Goal: Answer question/provide support: Share knowledge or assist other users

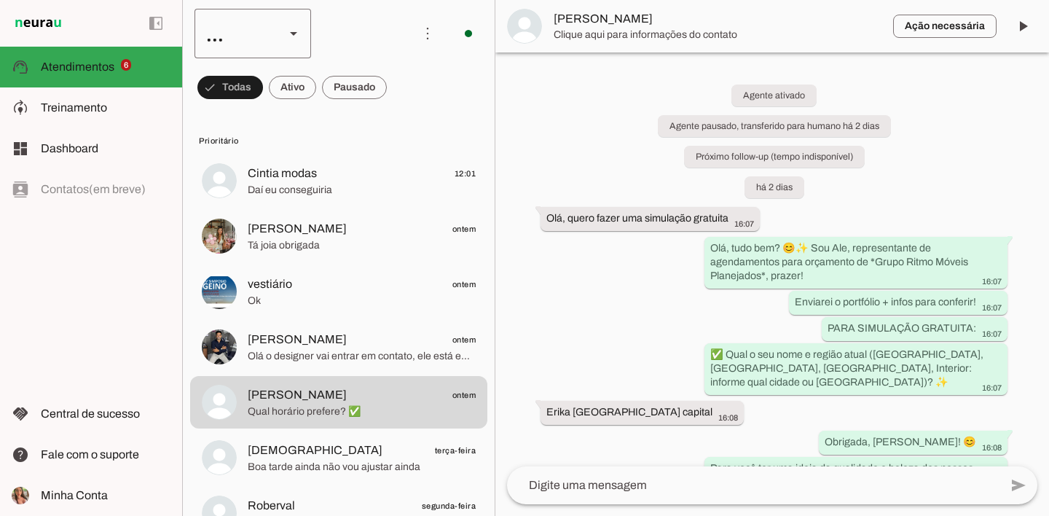
click at [264, 29] on div "..." at bounding box center [234, 34] width 79 height 50
click at [401, 125] on slot at bounding box center [447, 133] width 93 height 17
type md-outlined-select "ULwmmiic1p4Q3rs2kavy"
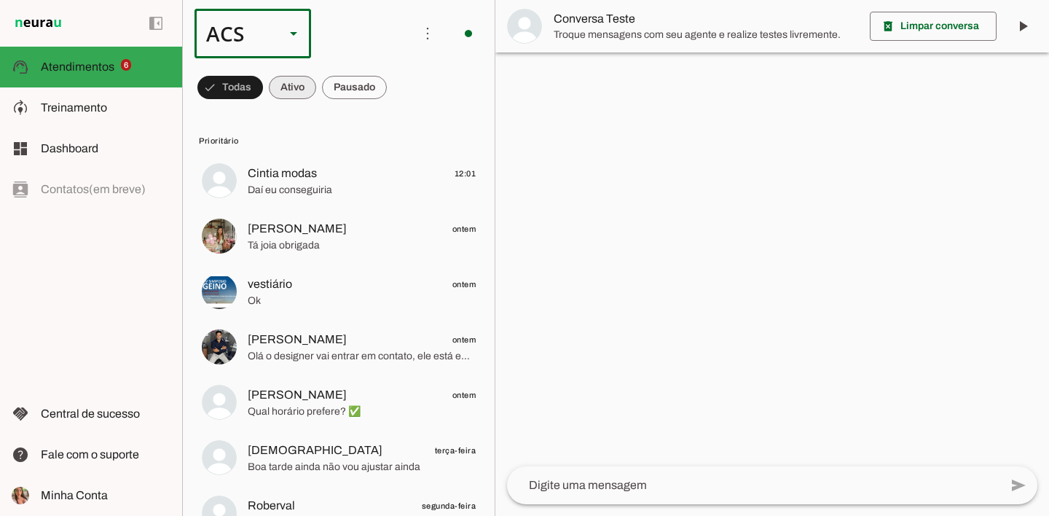
click at [278, 86] on span at bounding box center [292, 87] width 47 height 35
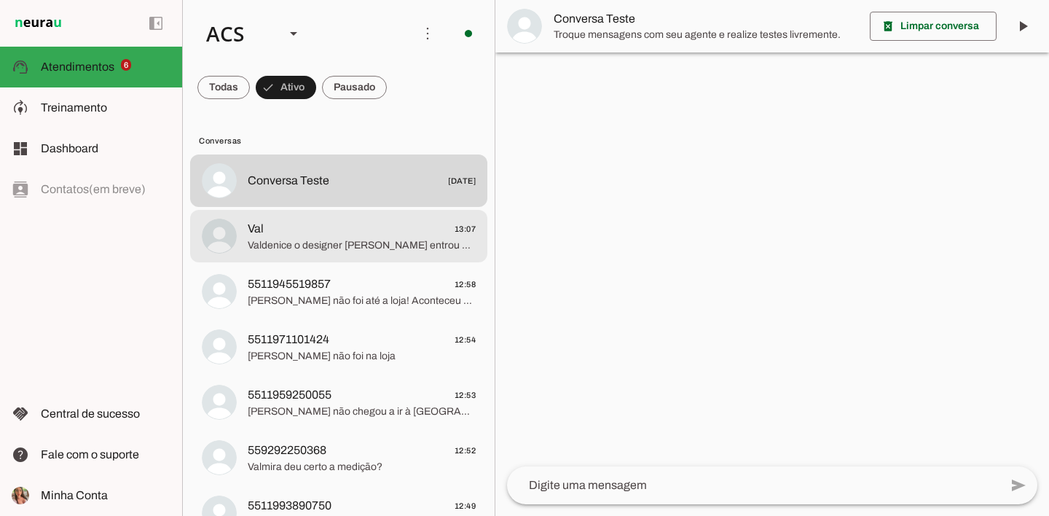
click at [345, 222] on span "Val 13:07" at bounding box center [362, 229] width 228 height 18
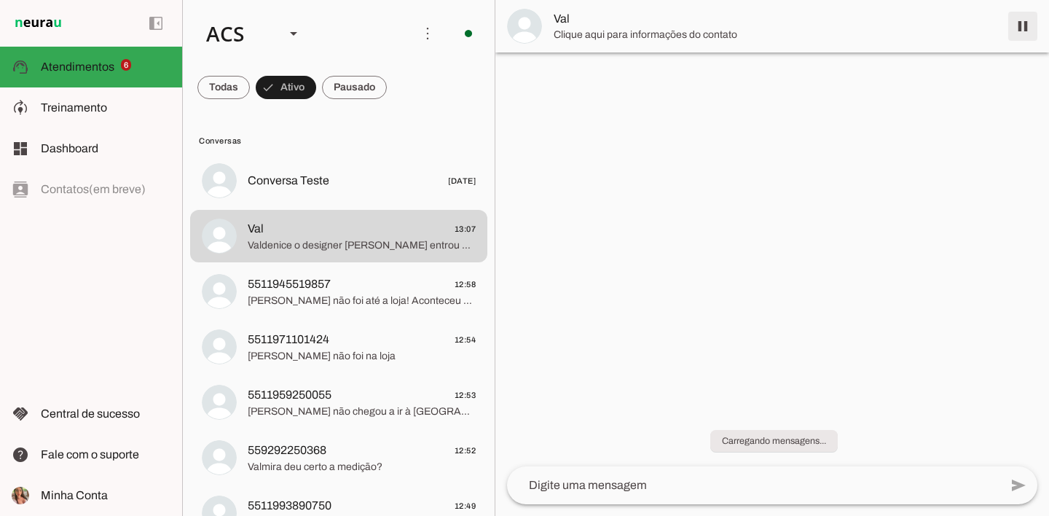
click at [1027, 28] on span at bounding box center [1022, 26] width 35 height 35
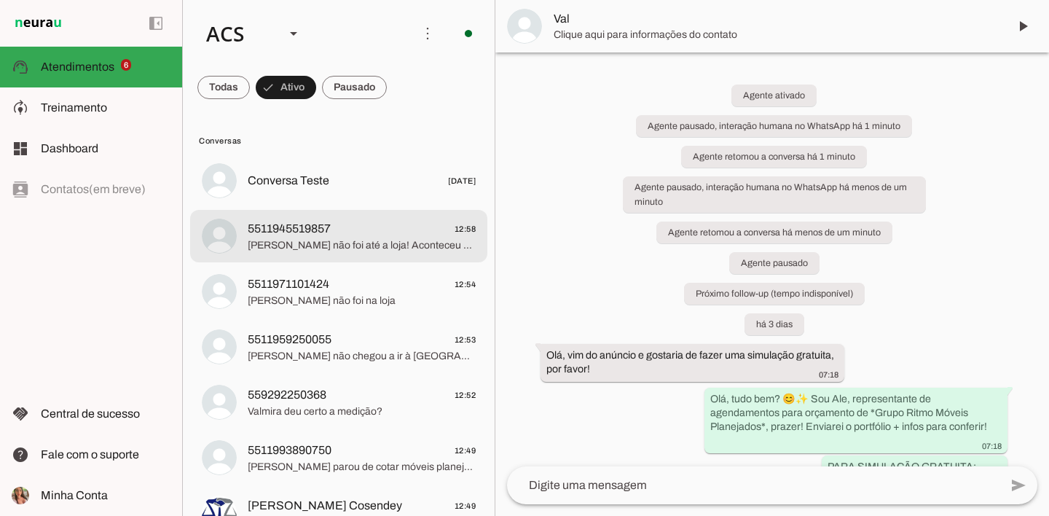
click at [377, 232] on span "5511945519857 12:58" at bounding box center [362, 229] width 228 height 18
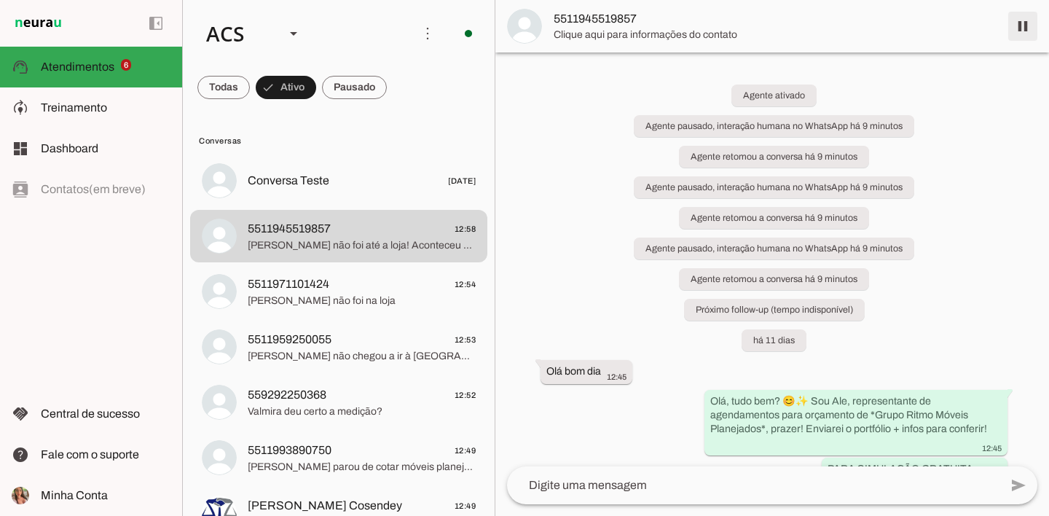
click at [1029, 19] on span at bounding box center [1022, 26] width 35 height 35
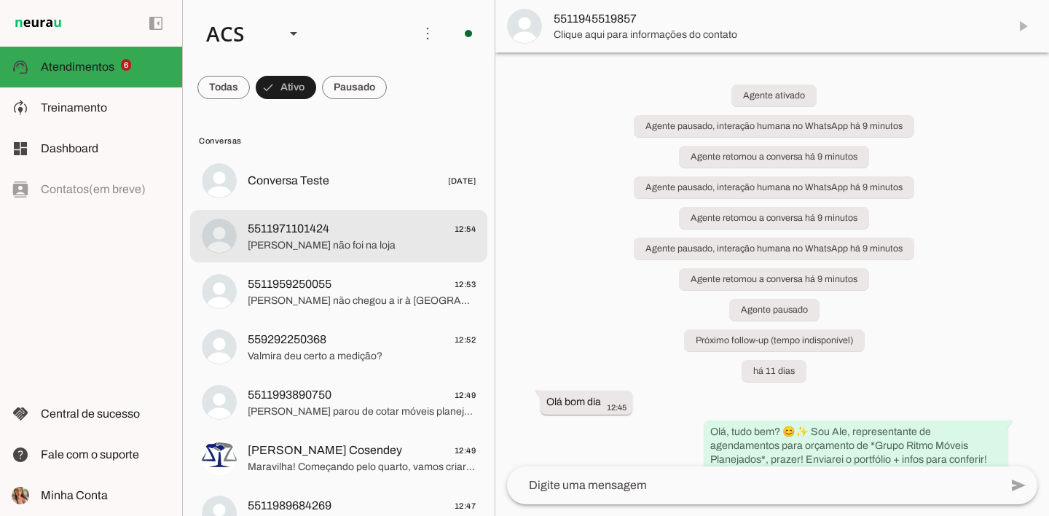
click at [318, 250] on span "[PERSON_NAME] não foi na loja" at bounding box center [362, 245] width 228 height 15
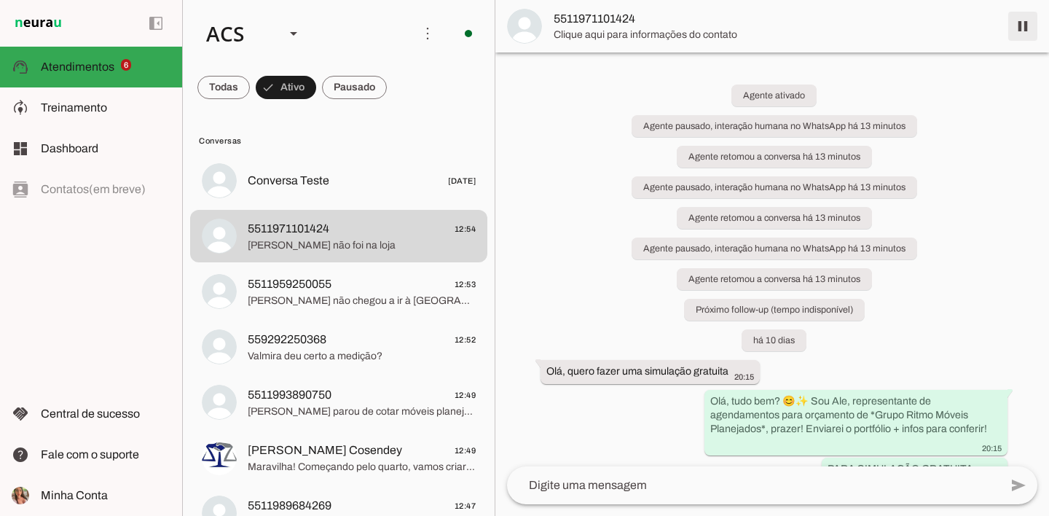
click at [1025, 31] on span at bounding box center [1022, 26] width 35 height 35
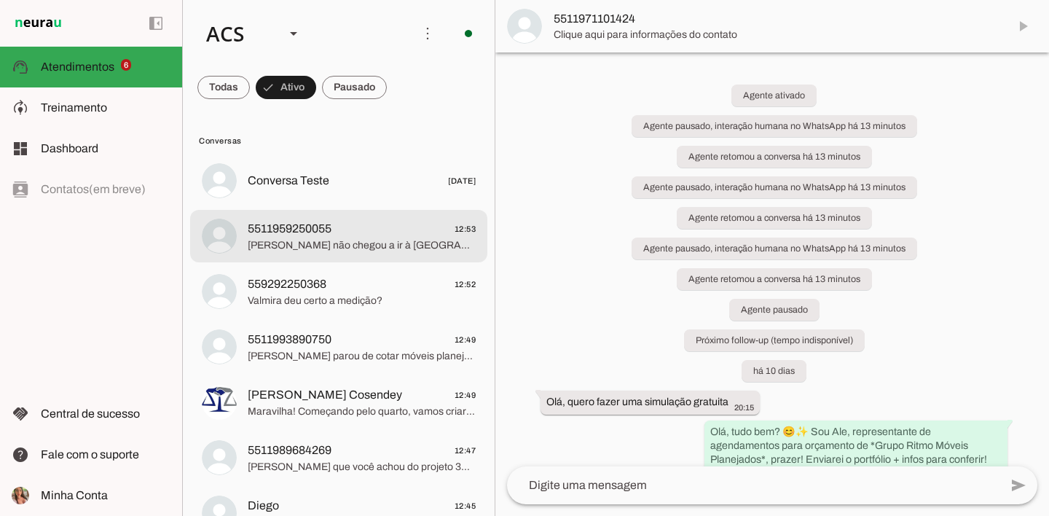
click at [350, 254] on div at bounding box center [362, 237] width 228 height 36
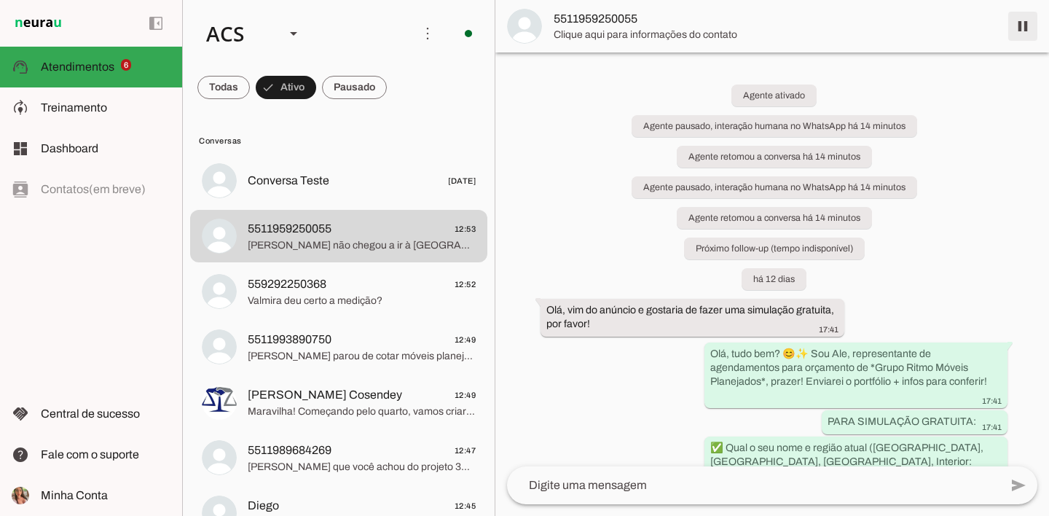
click at [1019, 23] on span at bounding box center [1022, 26] width 35 height 35
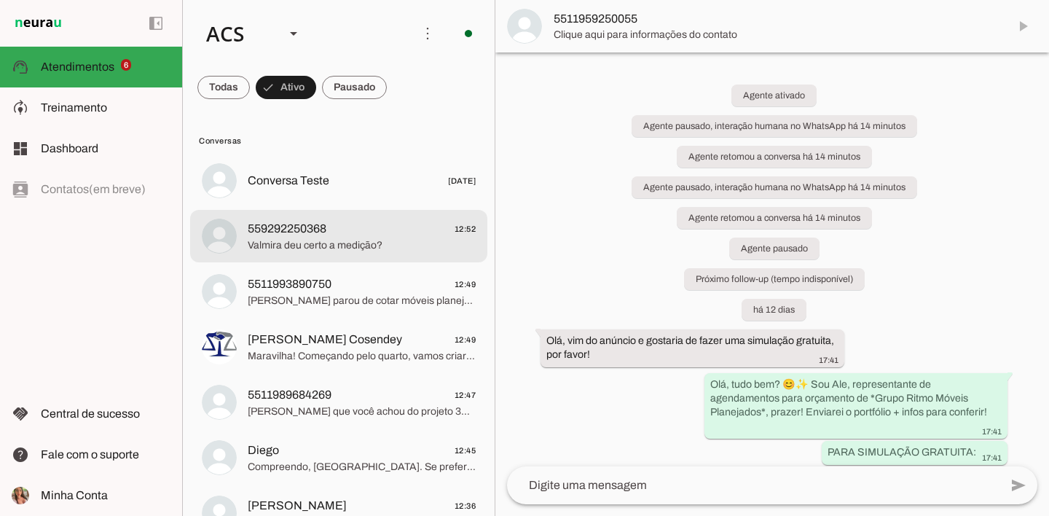
click at [338, 243] on span "Valmira deu certo a medição?" at bounding box center [362, 245] width 228 height 15
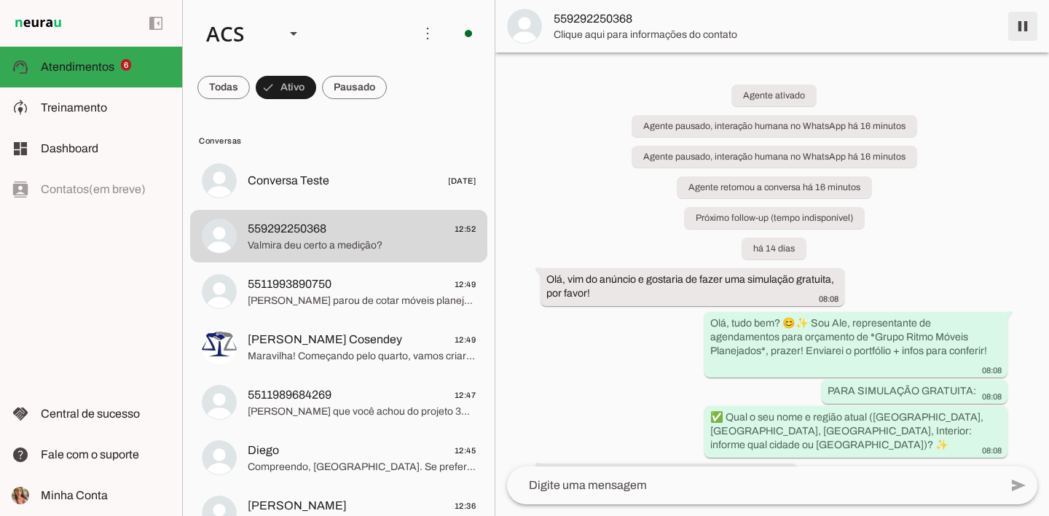
click at [1027, 27] on span at bounding box center [1022, 26] width 35 height 35
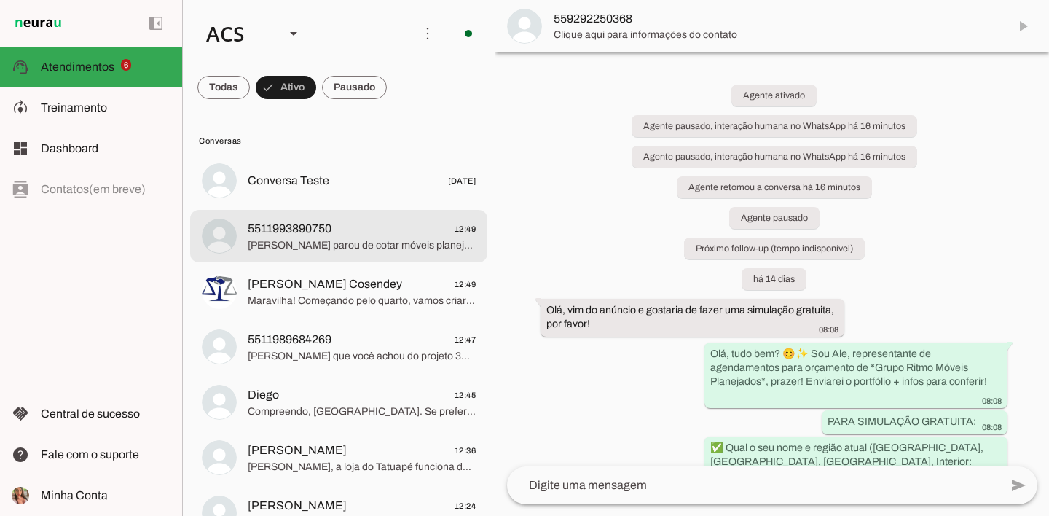
click at [388, 255] on md-item "5511993890750 12:49 Gabriel parou de cotar móveis planejados?" at bounding box center [338, 236] width 297 height 52
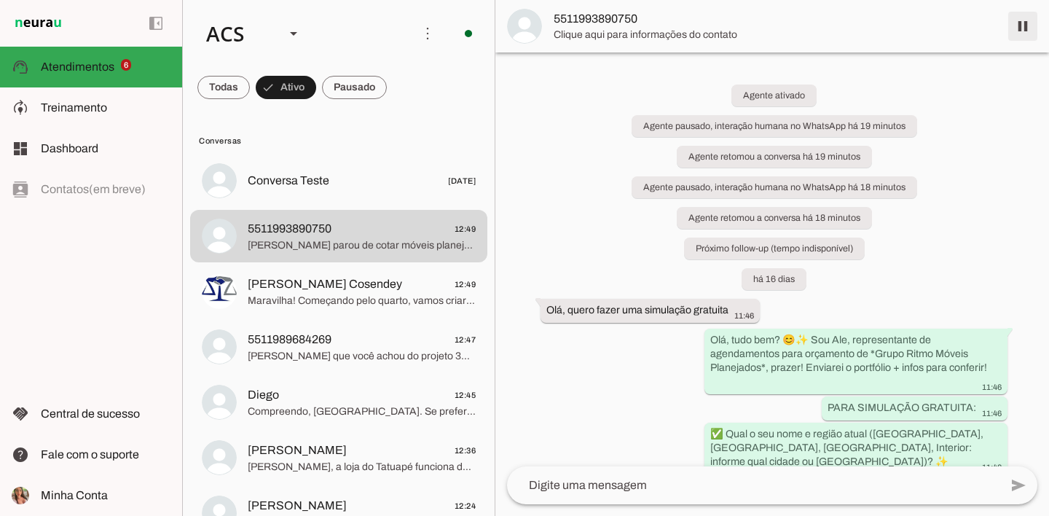
click at [1032, 27] on span at bounding box center [1022, 26] width 35 height 35
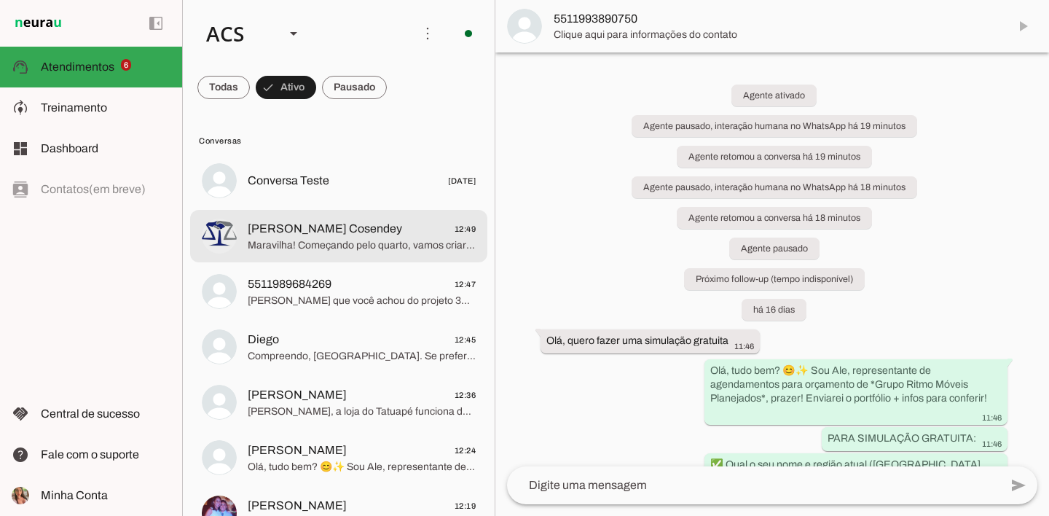
click at [342, 231] on span "[PERSON_NAME] Cosendey" at bounding box center [325, 228] width 154 height 17
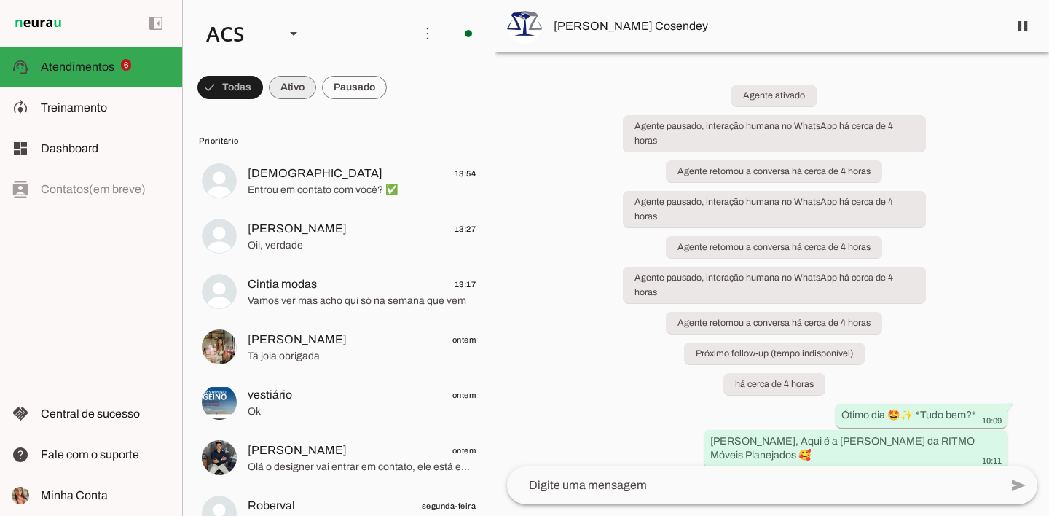
click at [314, 85] on span at bounding box center [292, 87] width 47 height 35
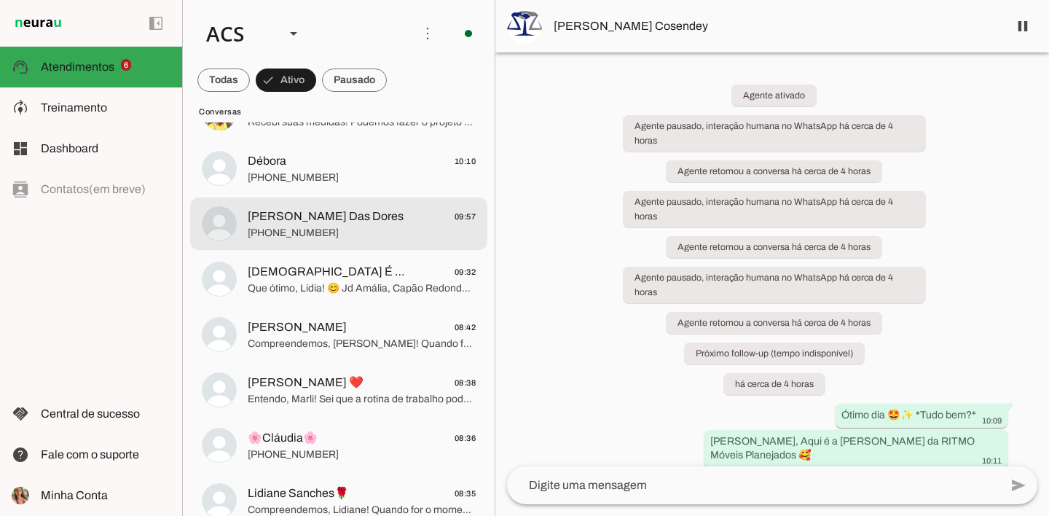
scroll to position [1734, 0]
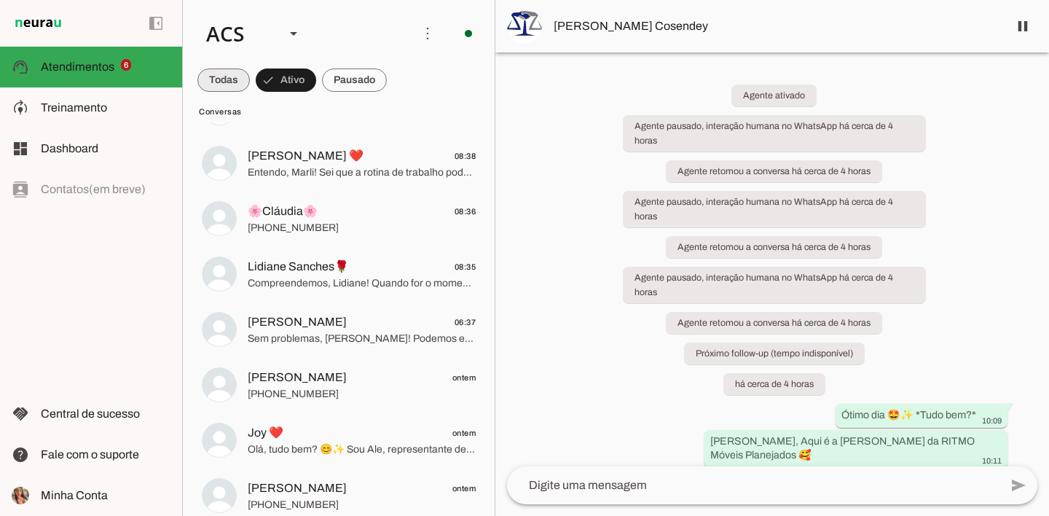
click at [208, 77] on span at bounding box center [223, 80] width 52 height 35
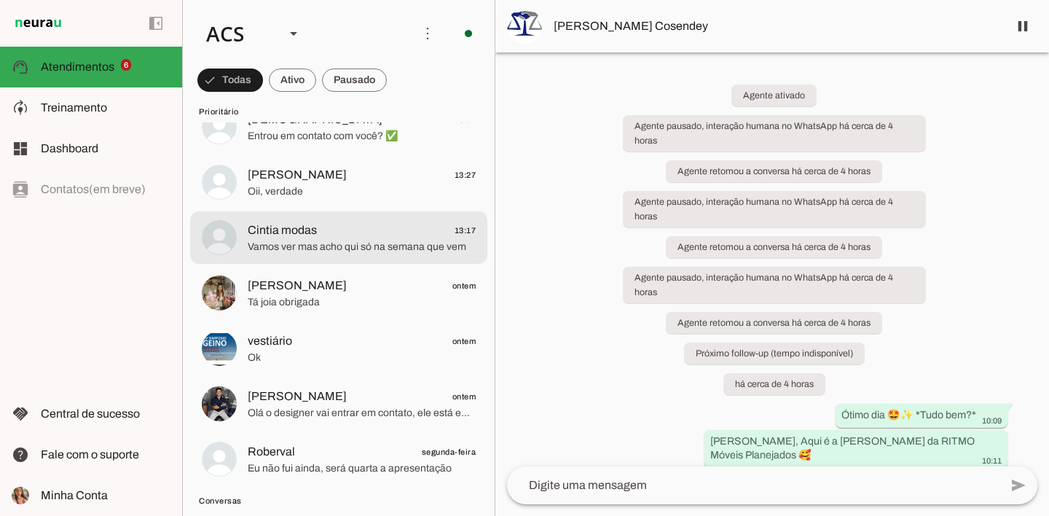
scroll to position [0, 0]
